Goal: Transaction & Acquisition: Purchase product/service

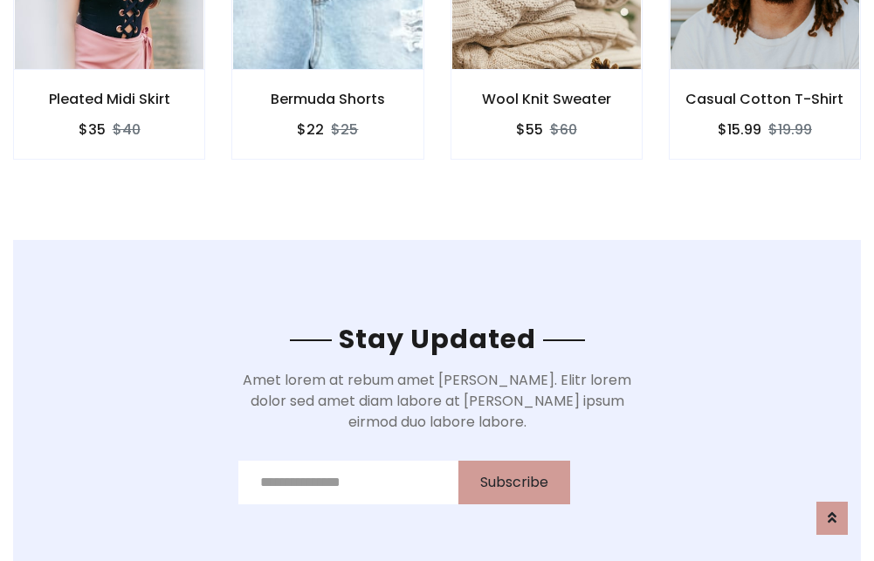
scroll to position [2630, 0]
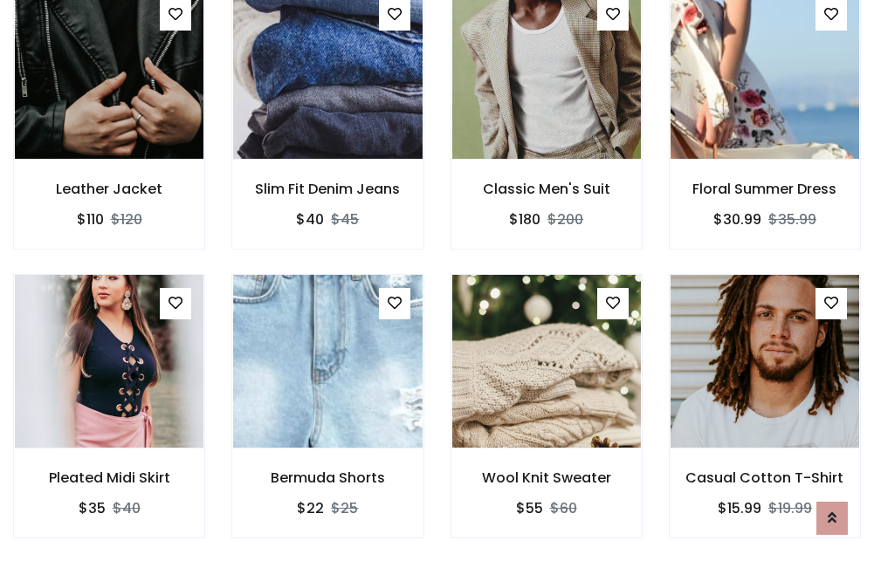
click at [437, 280] on div "Wool Knit Sweater $55 $60" at bounding box center [546, 418] width 218 height 289
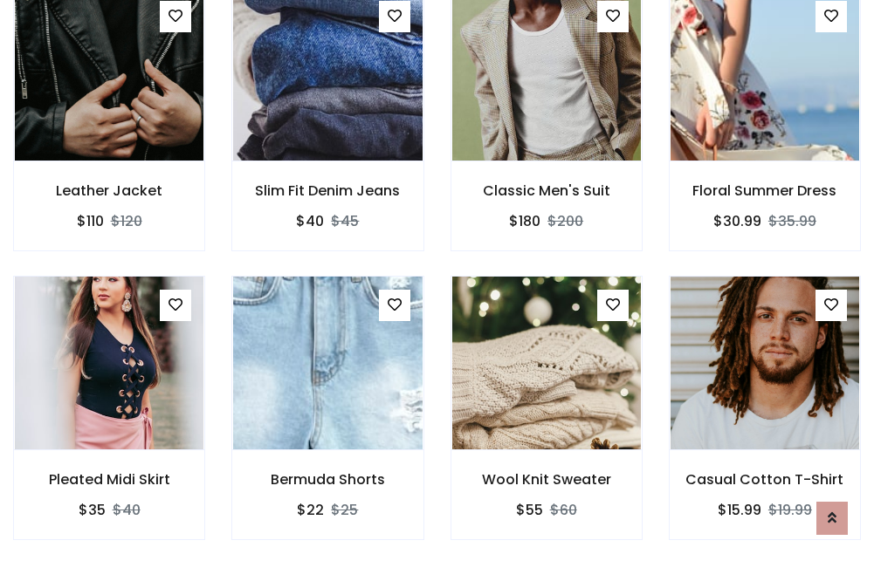
click at [437, 280] on div "Wool Knit Sweater $55 $60" at bounding box center [546, 420] width 218 height 289
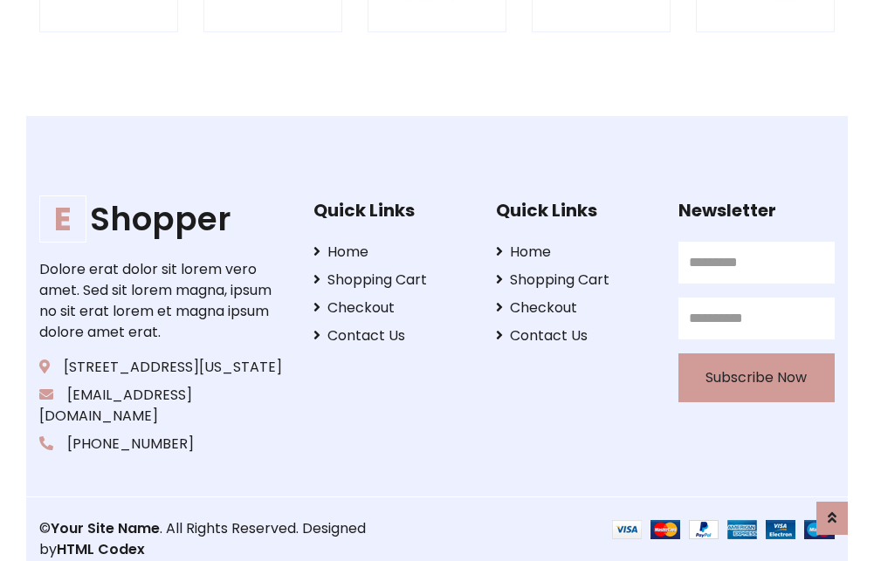
scroll to position [3324, 0]
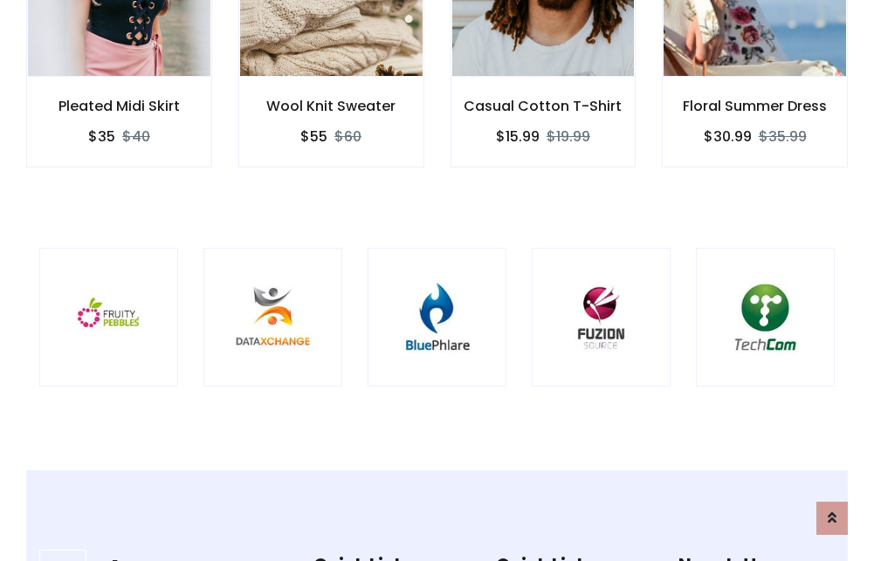
click at [437, 280] on img at bounding box center [436, 317] width 95 height 95
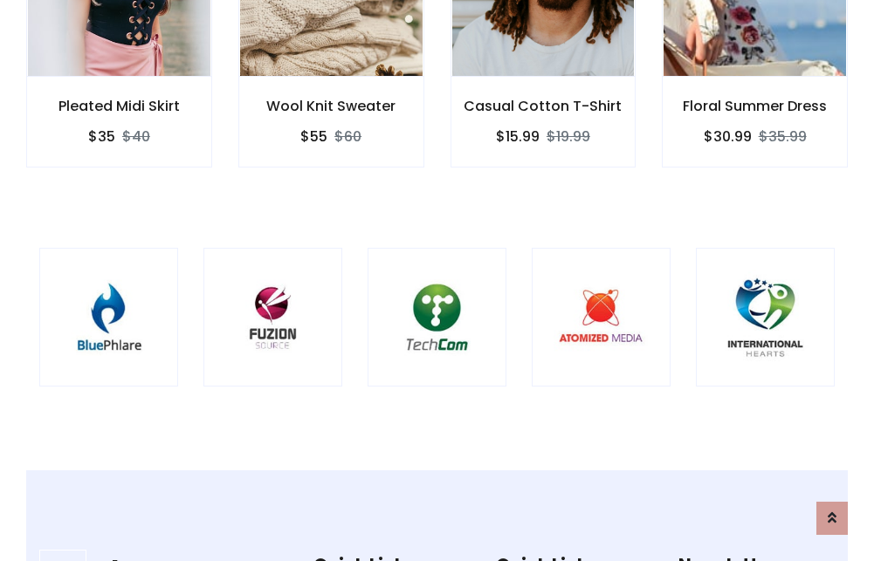
click at [437, 280] on img at bounding box center [436, 317] width 95 height 95
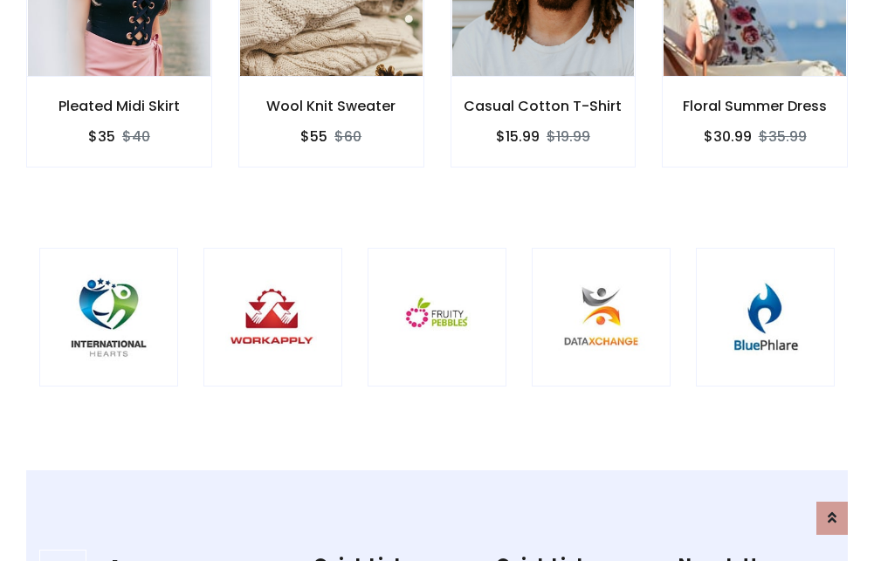
click at [437, 280] on img at bounding box center [436, 317] width 95 height 95
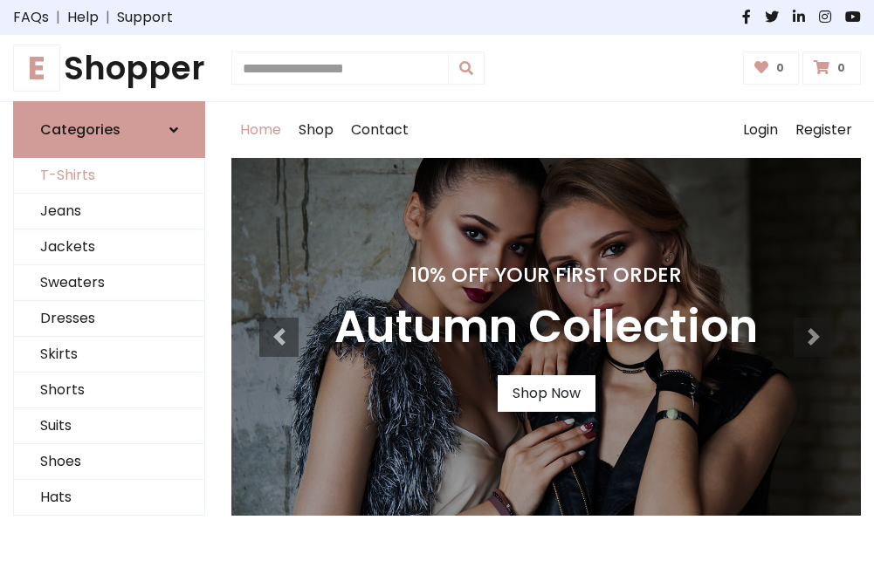
click at [109, 176] on link "T-Shirts" at bounding box center [109, 176] width 190 height 36
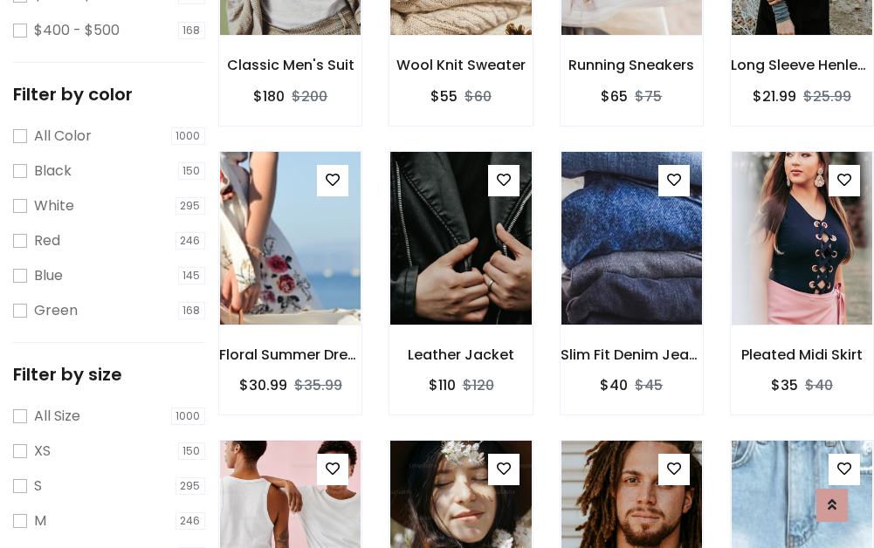
scroll to position [612, 0]
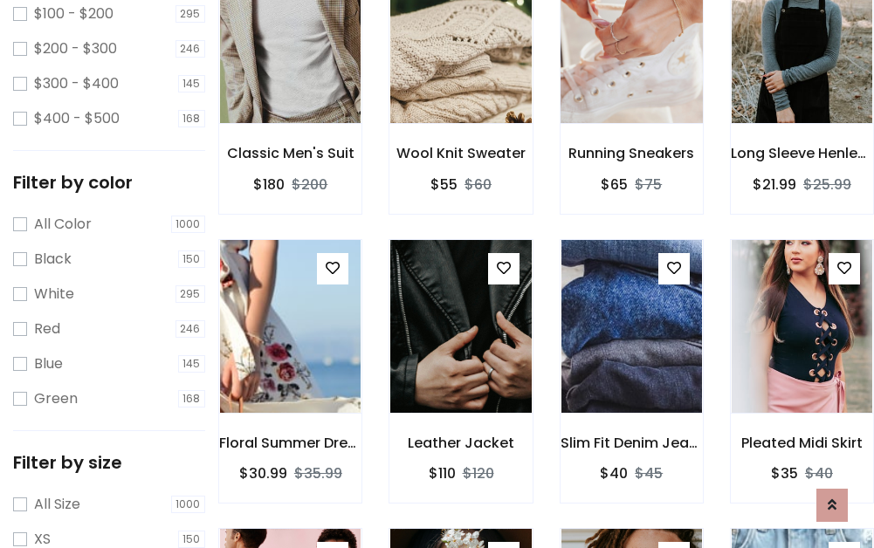
click at [631, 62] on img at bounding box center [631, 36] width 169 height 419
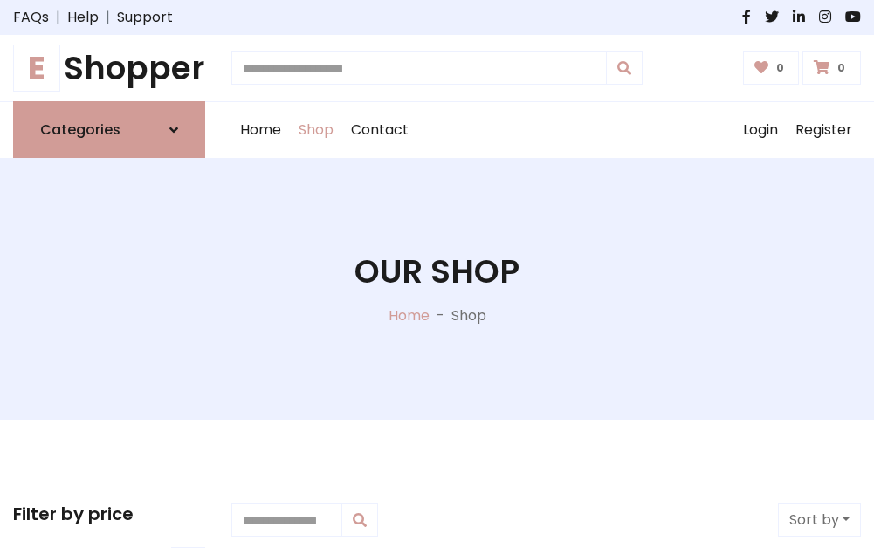
click at [109, 68] on h1 "E Shopper" at bounding box center [109, 68] width 192 height 38
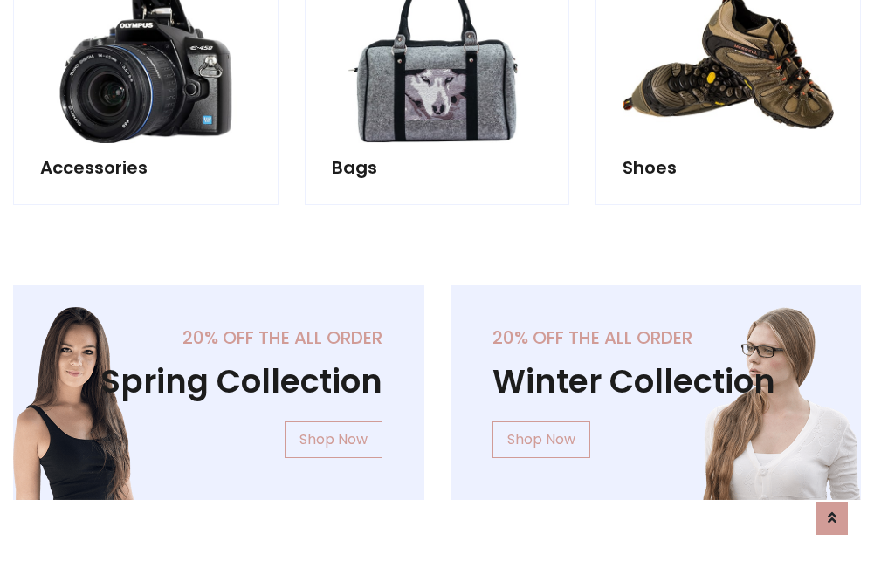
scroll to position [1696, 0]
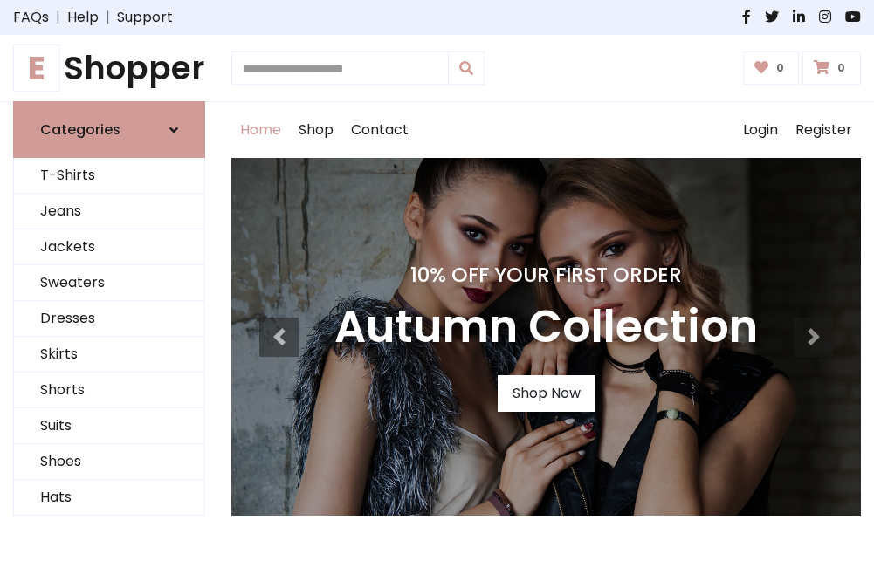
scroll to position [573, 0]
